Goal: Transaction & Acquisition: Purchase product/service

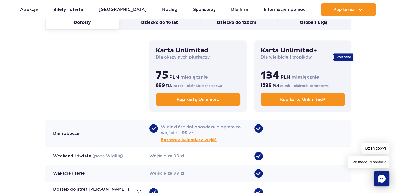
scroll to position [388, 0]
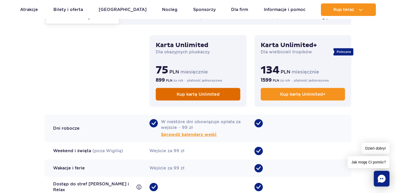
click at [175, 95] on link "Kup kartę Unlimited" at bounding box center [198, 94] width 84 height 13
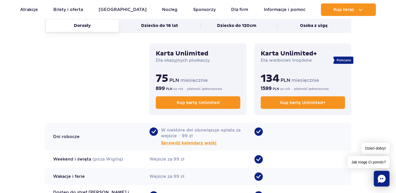
scroll to position [321, 0]
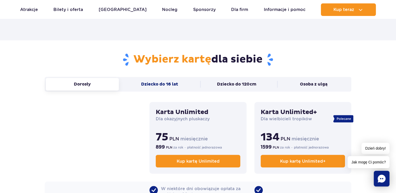
click at [181, 86] on button "Dziecko do 16 lat" at bounding box center [159, 84] width 73 height 13
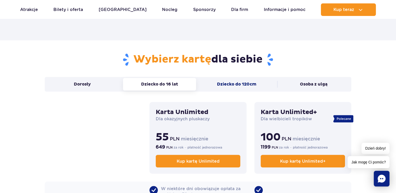
click at [221, 80] on button "Dziecko do 120cm" at bounding box center [236, 84] width 73 height 13
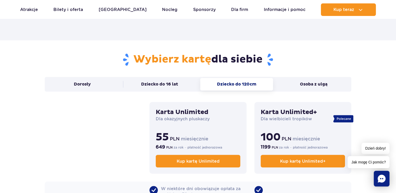
click at [221, 80] on button "Dziecko do 120cm" at bounding box center [236, 84] width 73 height 13
click at [300, 81] on button "Osoba z ulgą" at bounding box center [313, 84] width 73 height 13
